Goal: Task Accomplishment & Management: Manage account settings

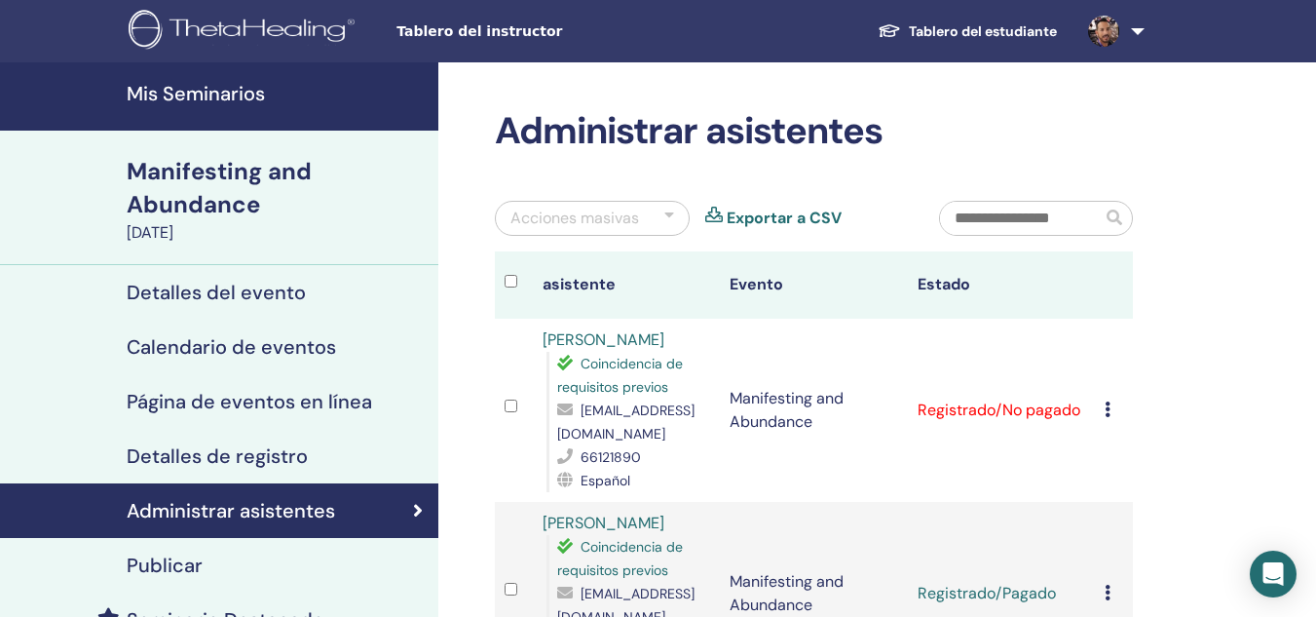
click at [1108, 401] on icon at bounding box center [1108, 409] width 6 height 16
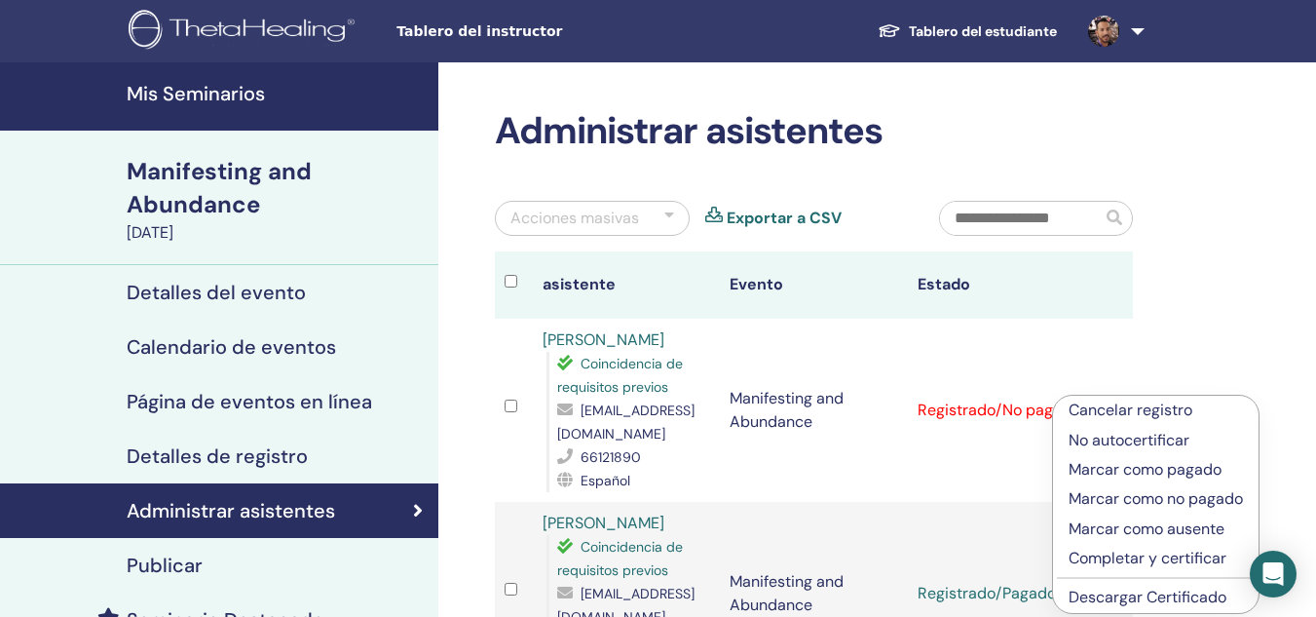
click at [1137, 469] on p "Marcar como pagado" at bounding box center [1156, 469] width 174 height 23
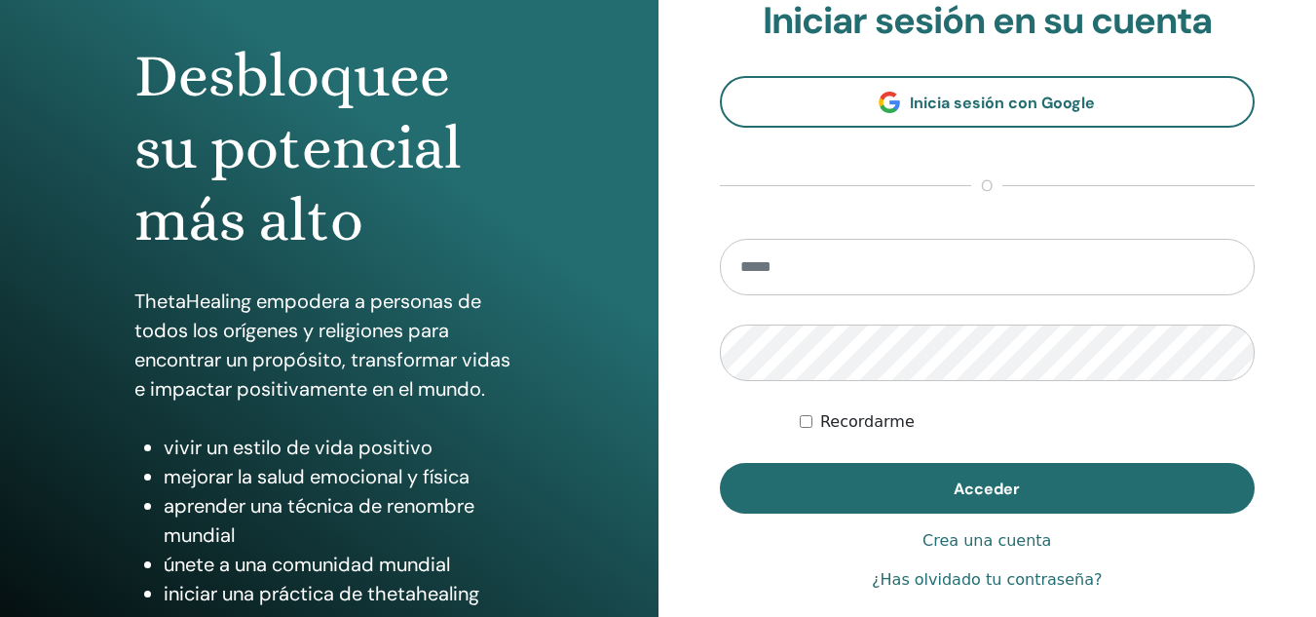
scroll to position [173, 0]
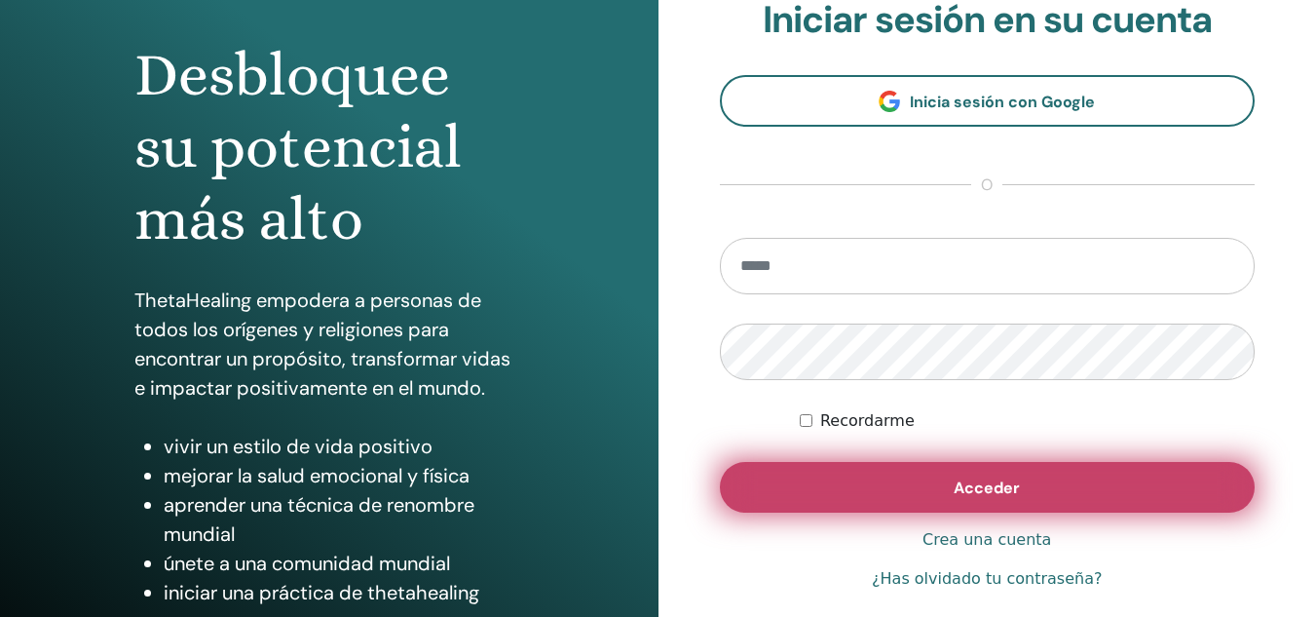
type input "**********"
click at [893, 468] on button "Acceder" at bounding box center [988, 487] width 536 height 51
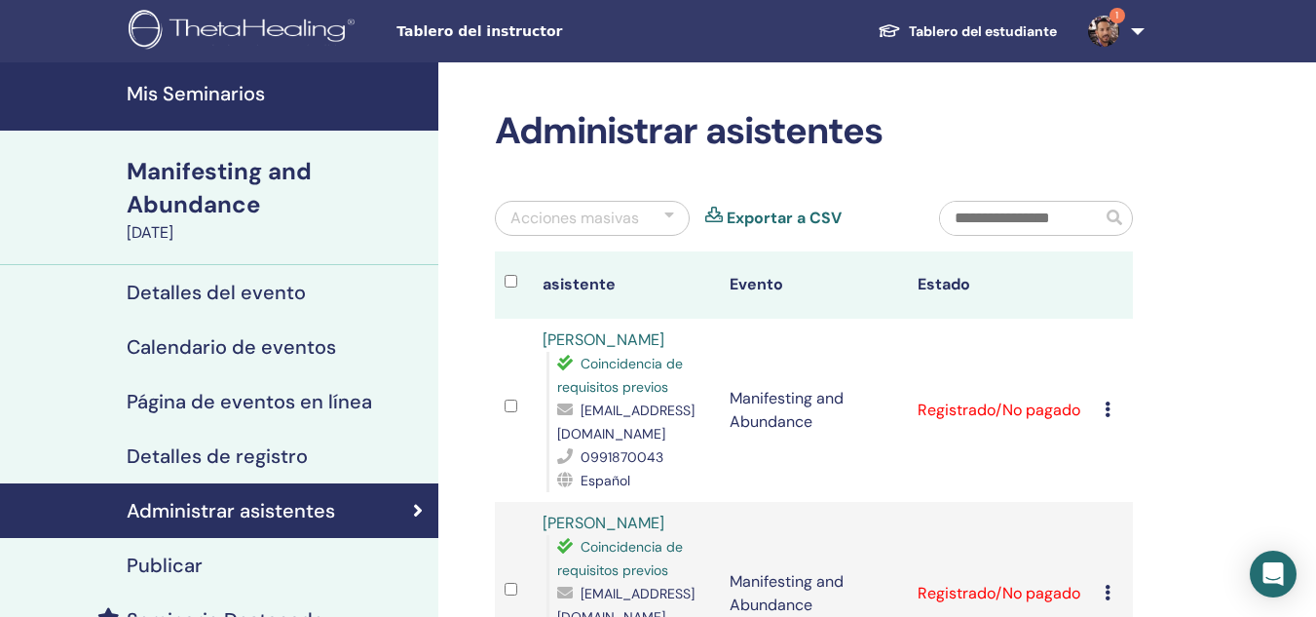
click at [1109, 411] on icon at bounding box center [1108, 409] width 6 height 16
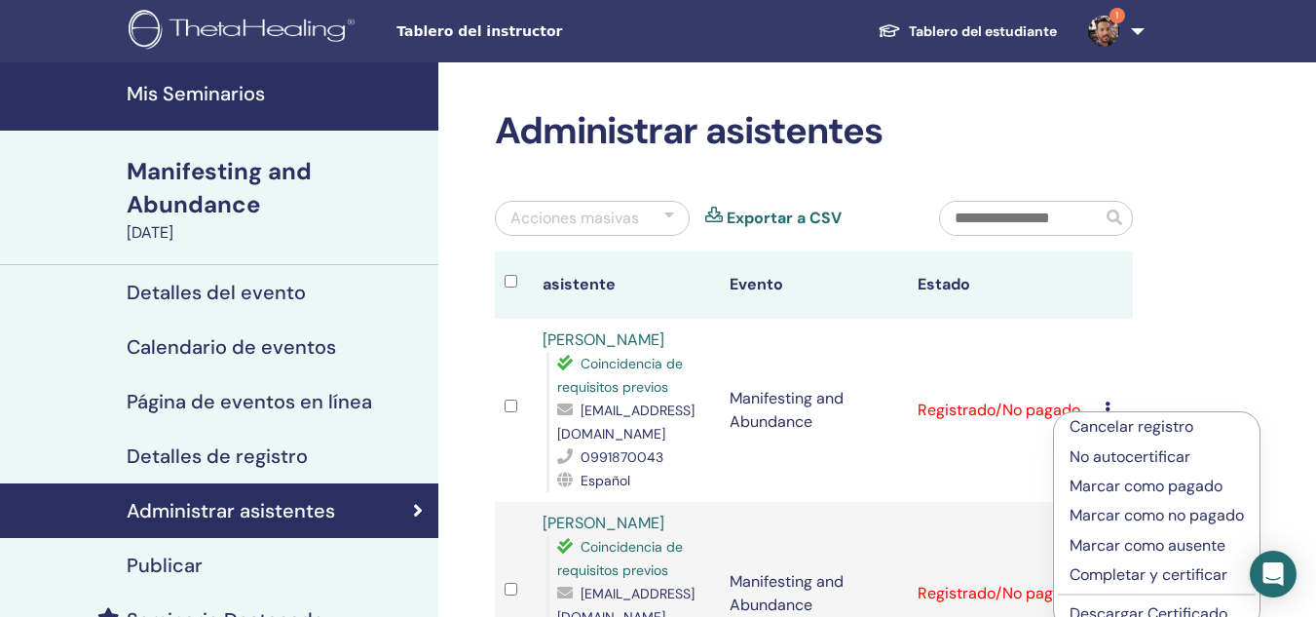
click at [1127, 485] on p "Marcar como pagado" at bounding box center [1157, 486] width 174 height 23
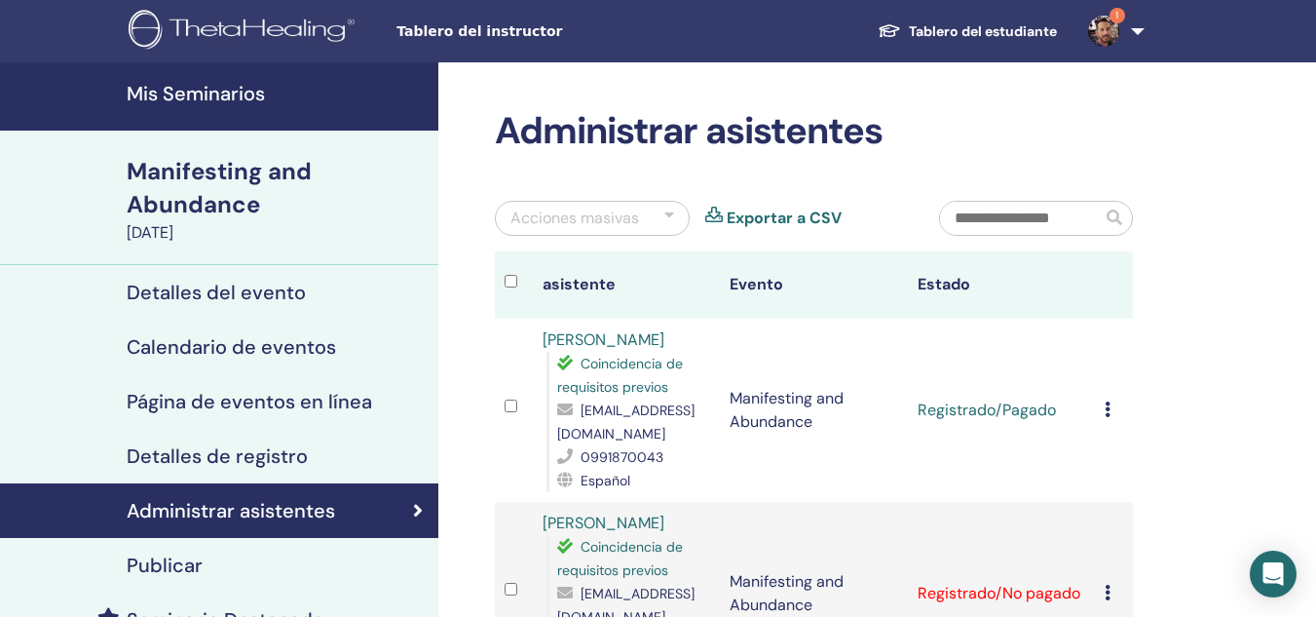
click at [1108, 585] on icon at bounding box center [1108, 593] width 6 height 16
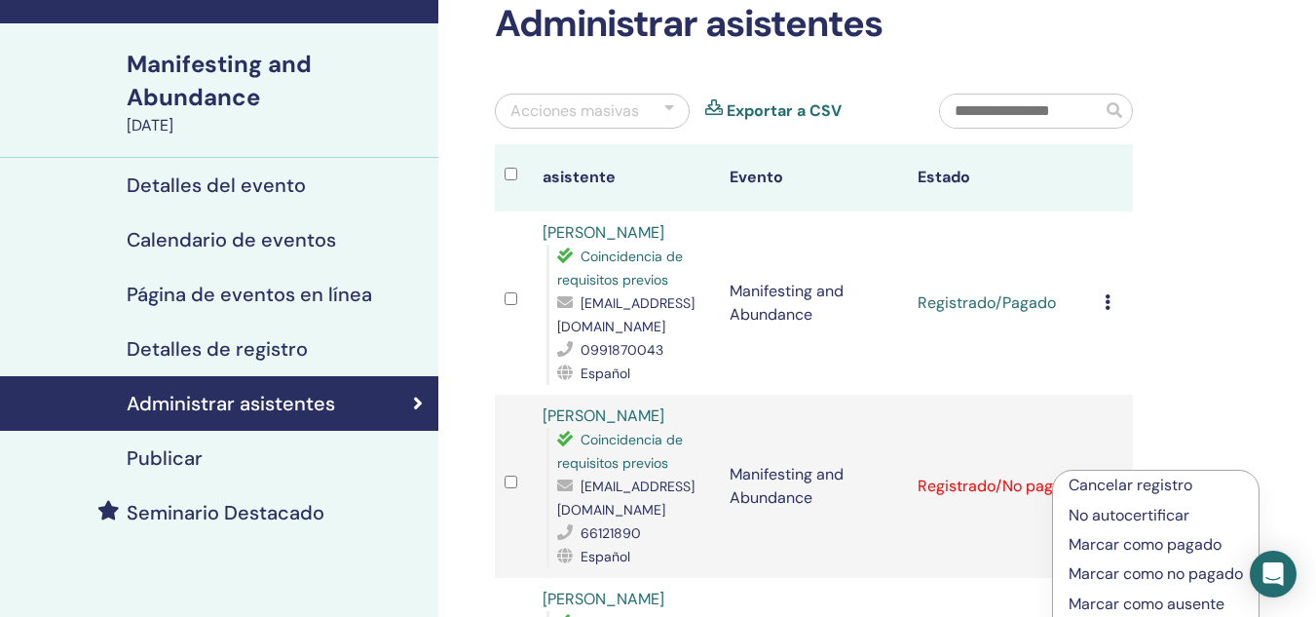
click at [1157, 543] on p "Marcar como pagado" at bounding box center [1156, 544] width 174 height 23
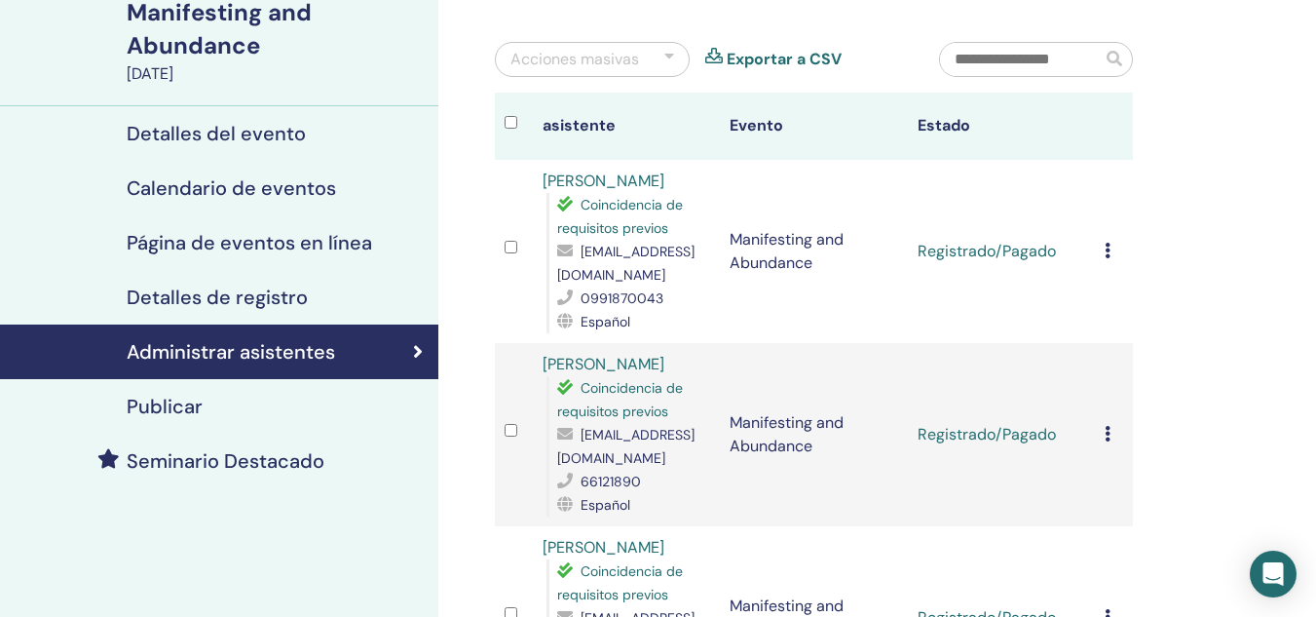
scroll to position [156, 0]
